Goal: Task Accomplishment & Management: Manage account settings

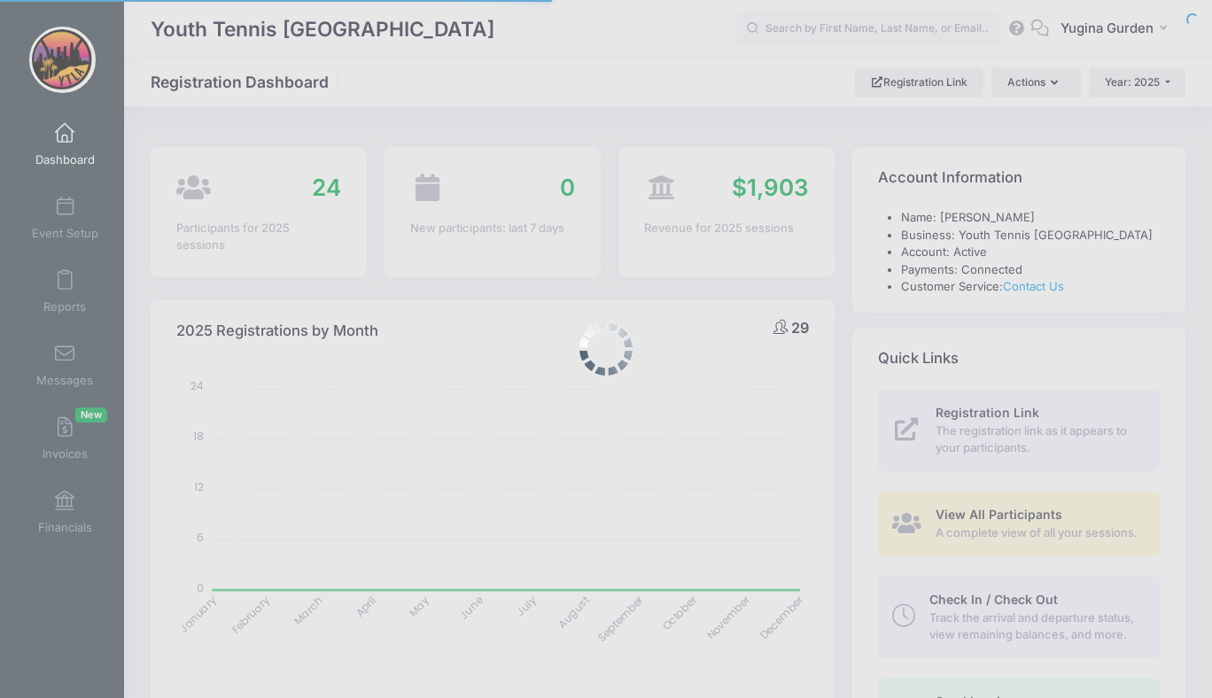
select select
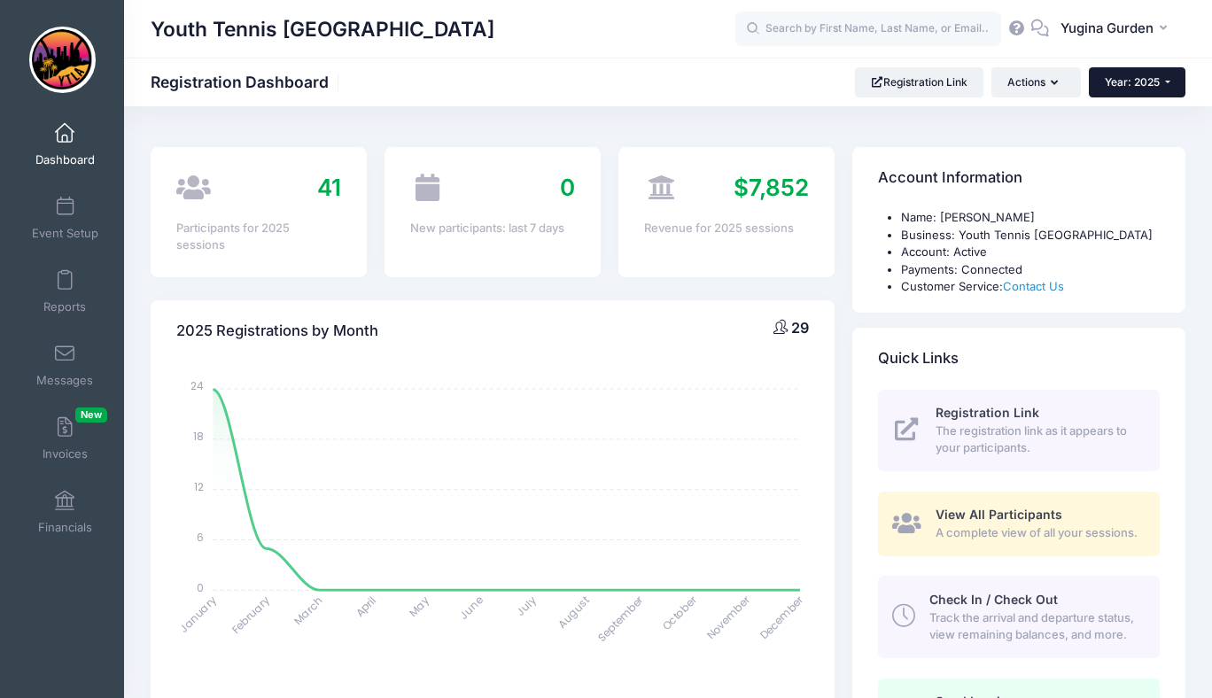
click at [1128, 82] on span "Year: 2025" at bounding box center [1131, 81] width 55 height 13
click at [1121, 133] on link "Year: 2024" at bounding box center [1146, 139] width 115 height 23
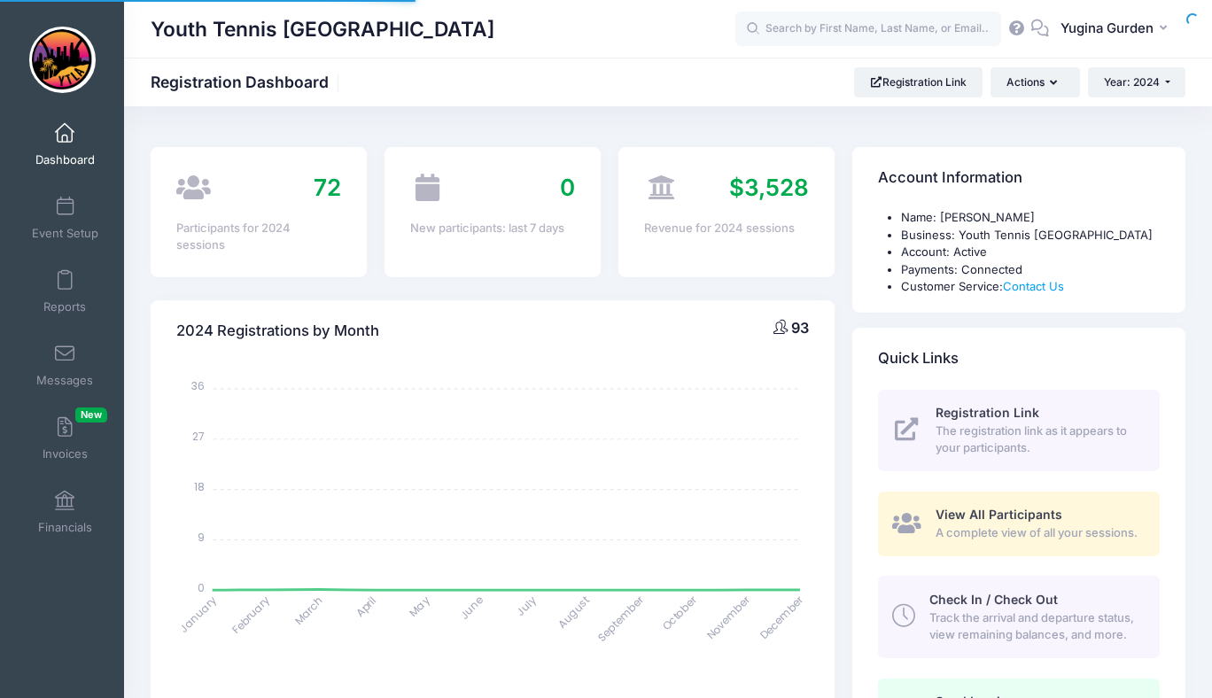
select select
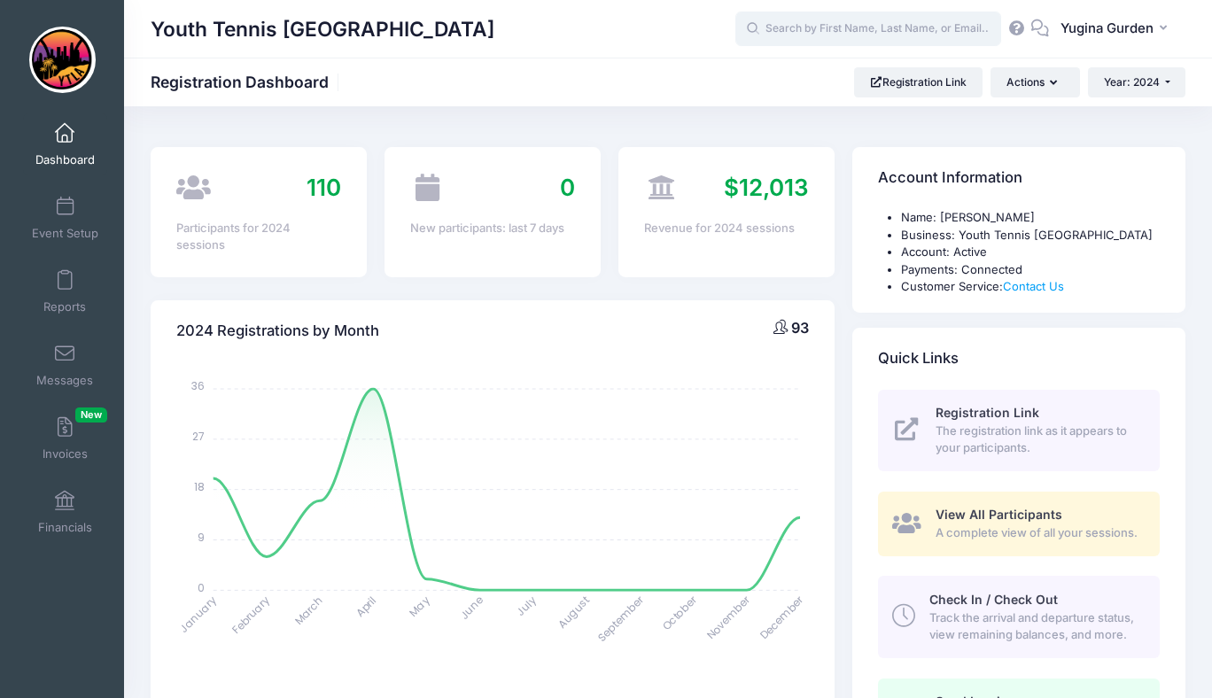
click at [794, 27] on input "text" at bounding box center [868, 29] width 266 height 35
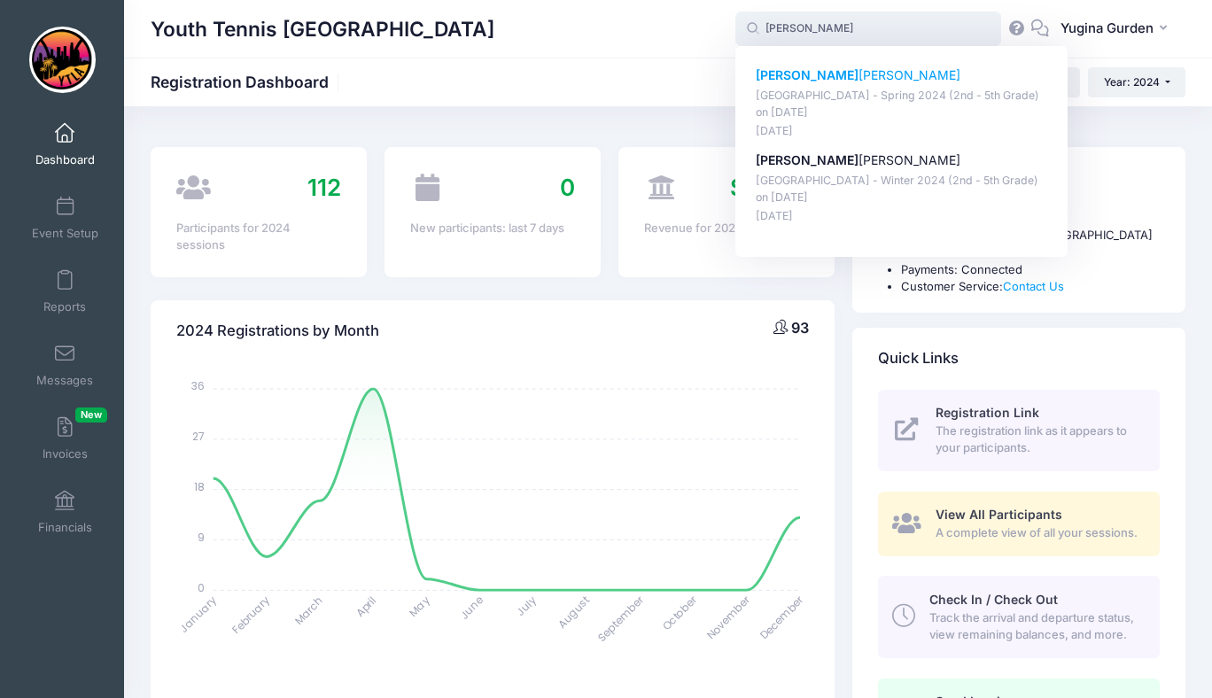
click at [786, 70] on p "Rhett Barnes" at bounding box center [902, 75] width 292 height 19
type input "Rhett Barnes (Kentwood Elementary - Spring 2024 (2nd - 5th Grade), Apr-21, 2024)"
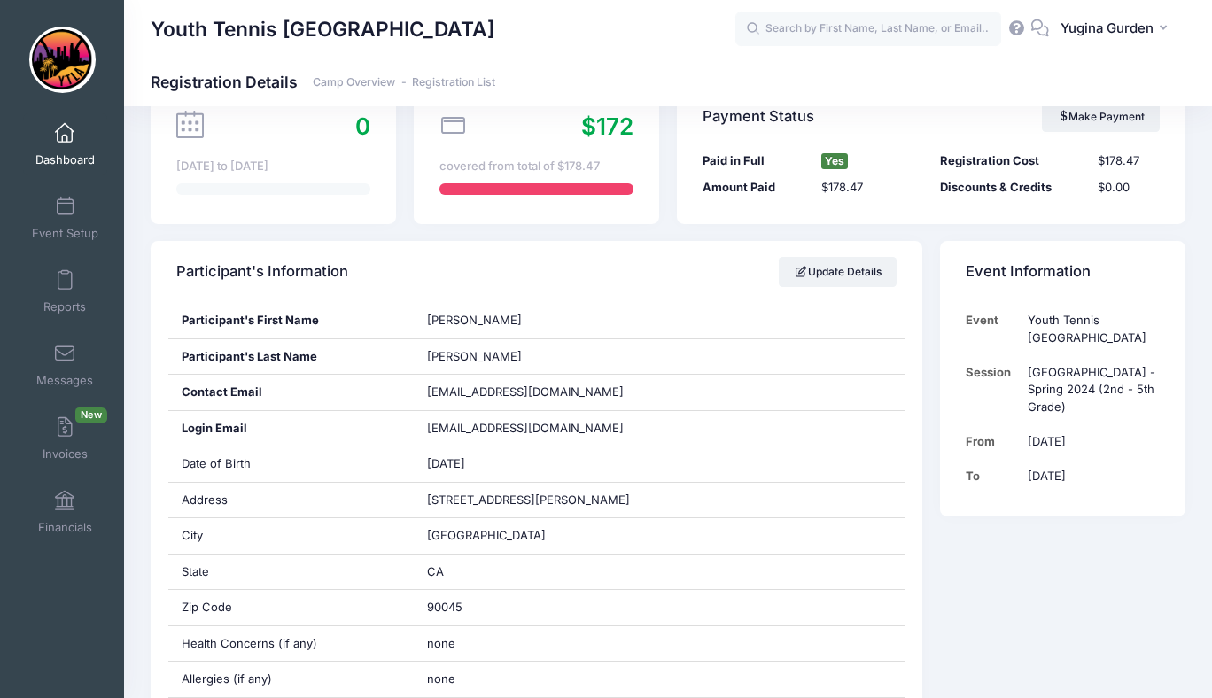
scroll to position [190, 0]
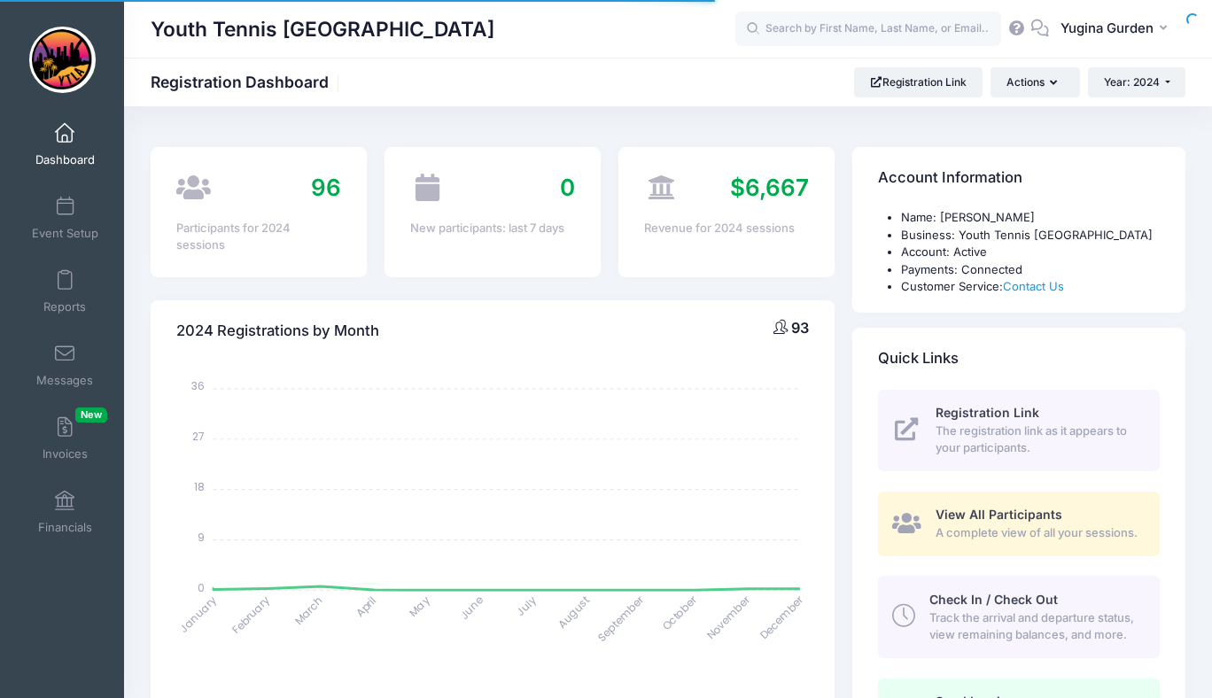
select select
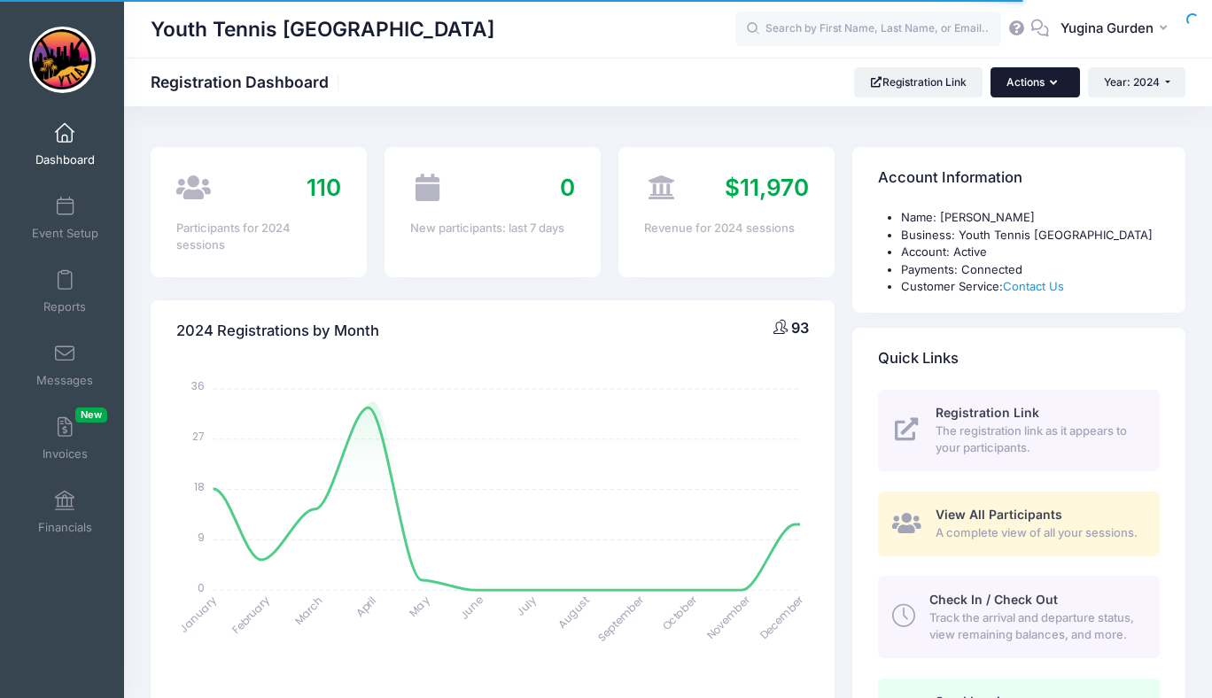
click at [1030, 82] on button "Actions" at bounding box center [1034, 82] width 89 height 30
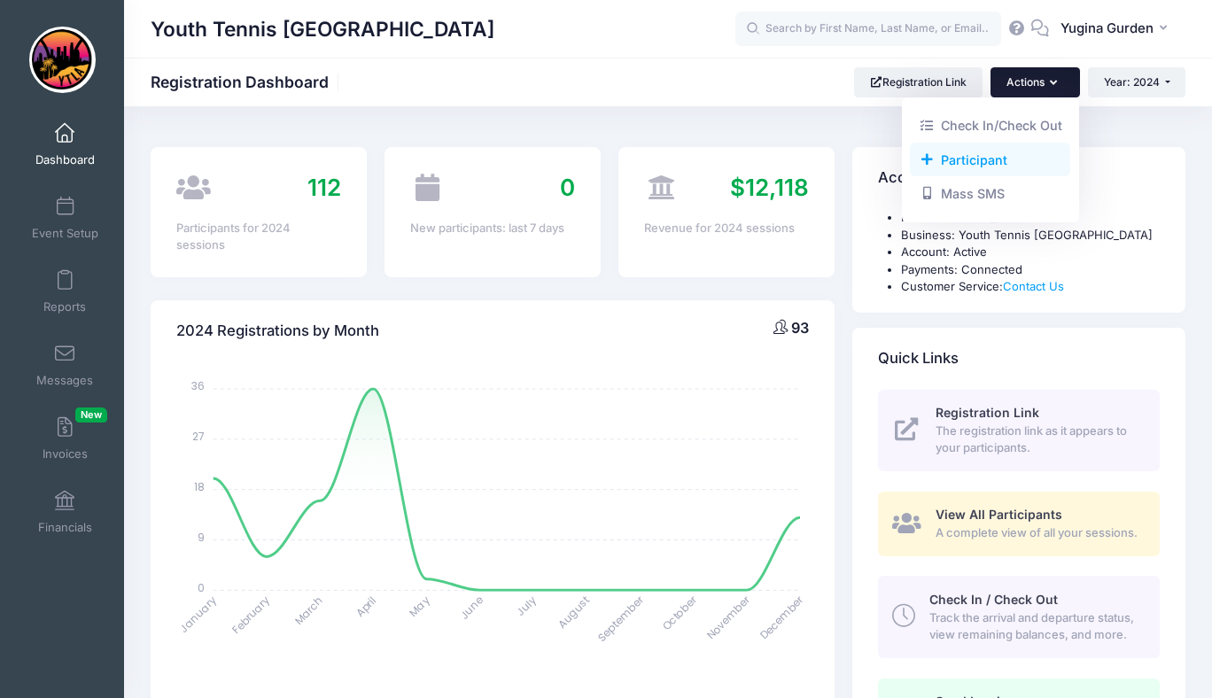
click at [976, 162] on link "Participant" at bounding box center [990, 160] width 160 height 34
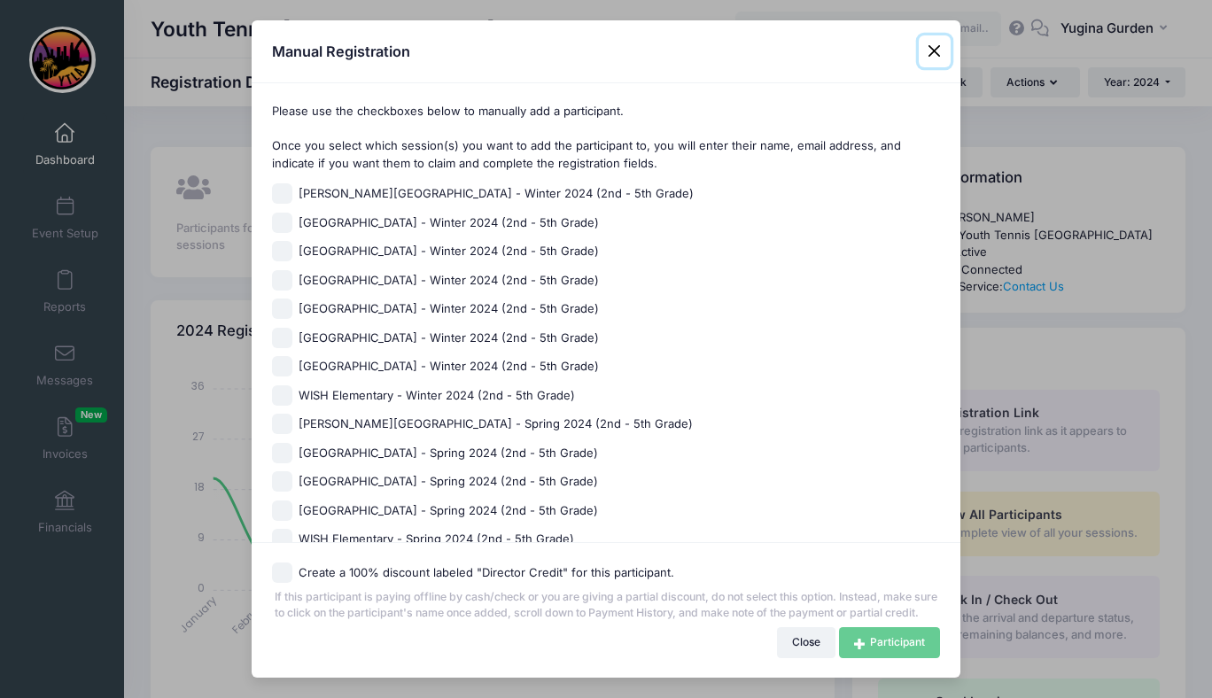
click at [936, 44] on button "Close" at bounding box center [934, 51] width 32 height 32
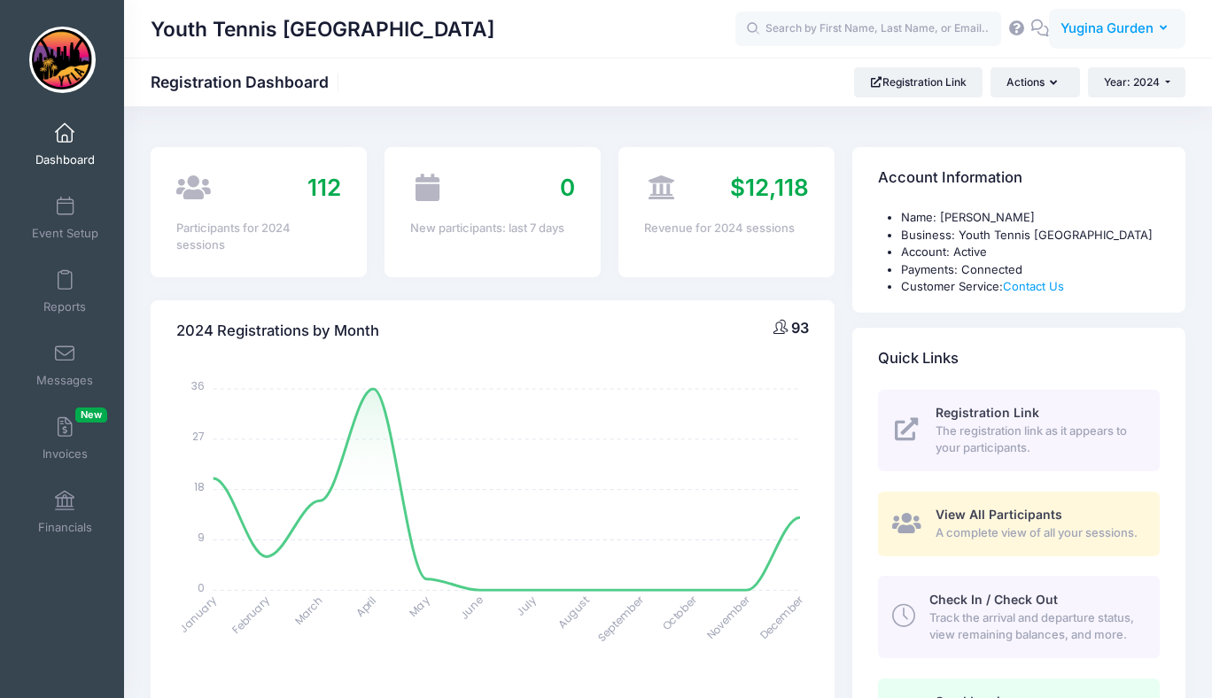
click at [1113, 32] on span "Yugina Gurden" at bounding box center [1106, 28] width 93 height 19
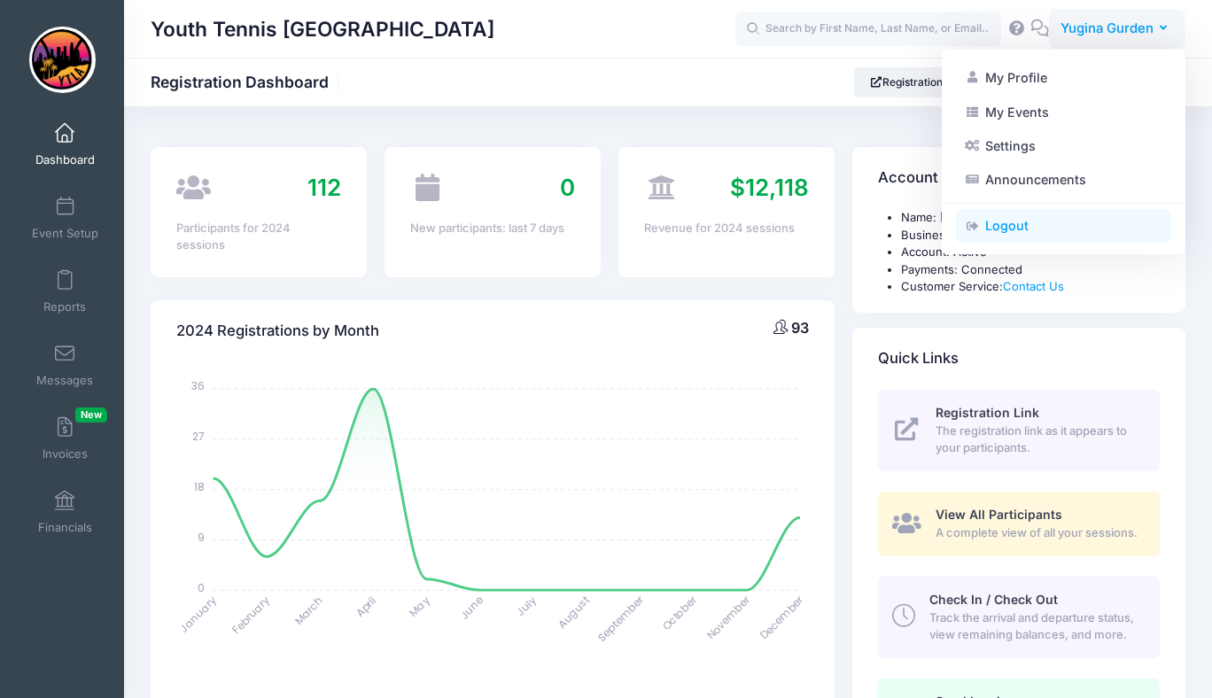
click at [1017, 225] on link "Logout" at bounding box center [1063, 226] width 215 height 34
